Goal: Obtain resource: Download file/media

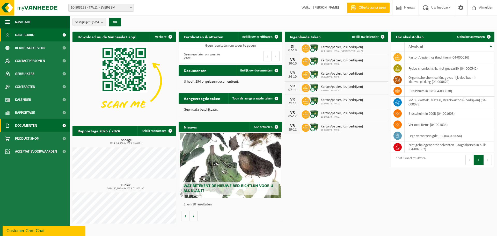
click at [35, 128] on span "Documenten" at bounding box center [26, 125] width 22 height 13
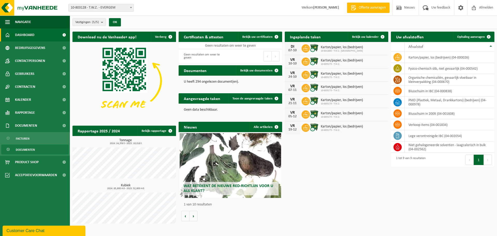
click at [26, 151] on span "Documenten" at bounding box center [25, 150] width 19 height 10
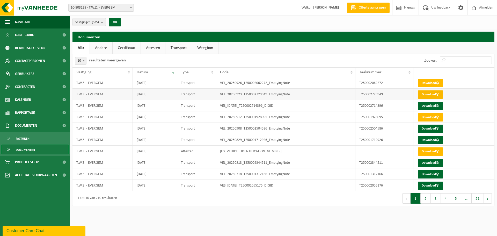
click at [425, 93] on link "Download" at bounding box center [430, 94] width 25 height 8
click at [26, 138] on span "Facturen" at bounding box center [23, 138] width 14 height 10
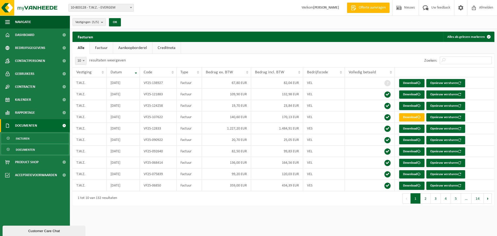
click at [34, 151] on span "Documenten" at bounding box center [25, 150] width 19 height 10
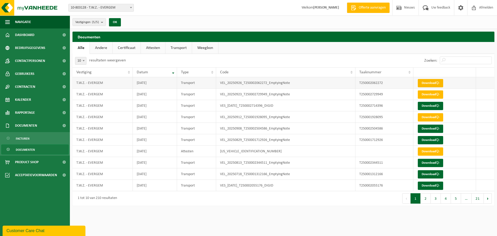
click at [427, 84] on link "Download" at bounding box center [430, 83] width 25 height 8
